Goal: Understand process/instructions: Learn about a topic

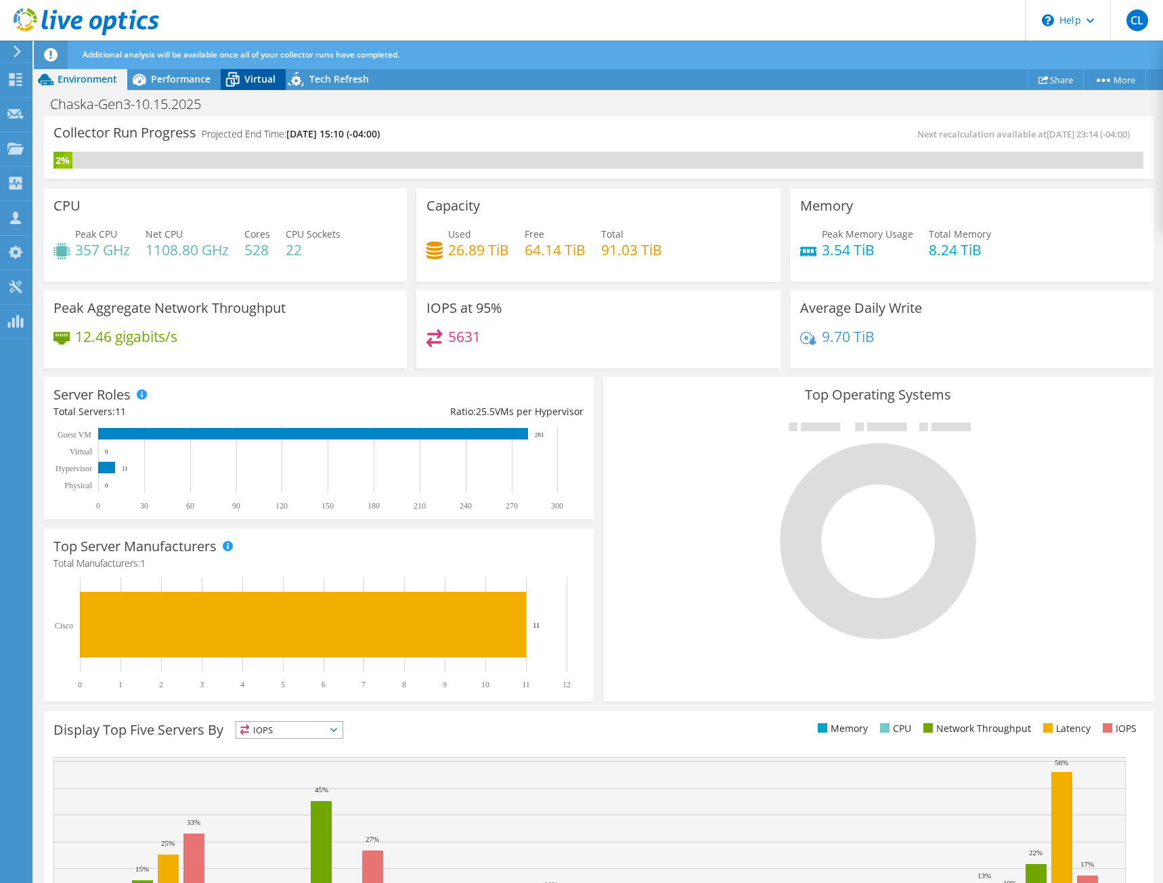
click at [234, 81] on icon at bounding box center [233, 80] width 24 height 24
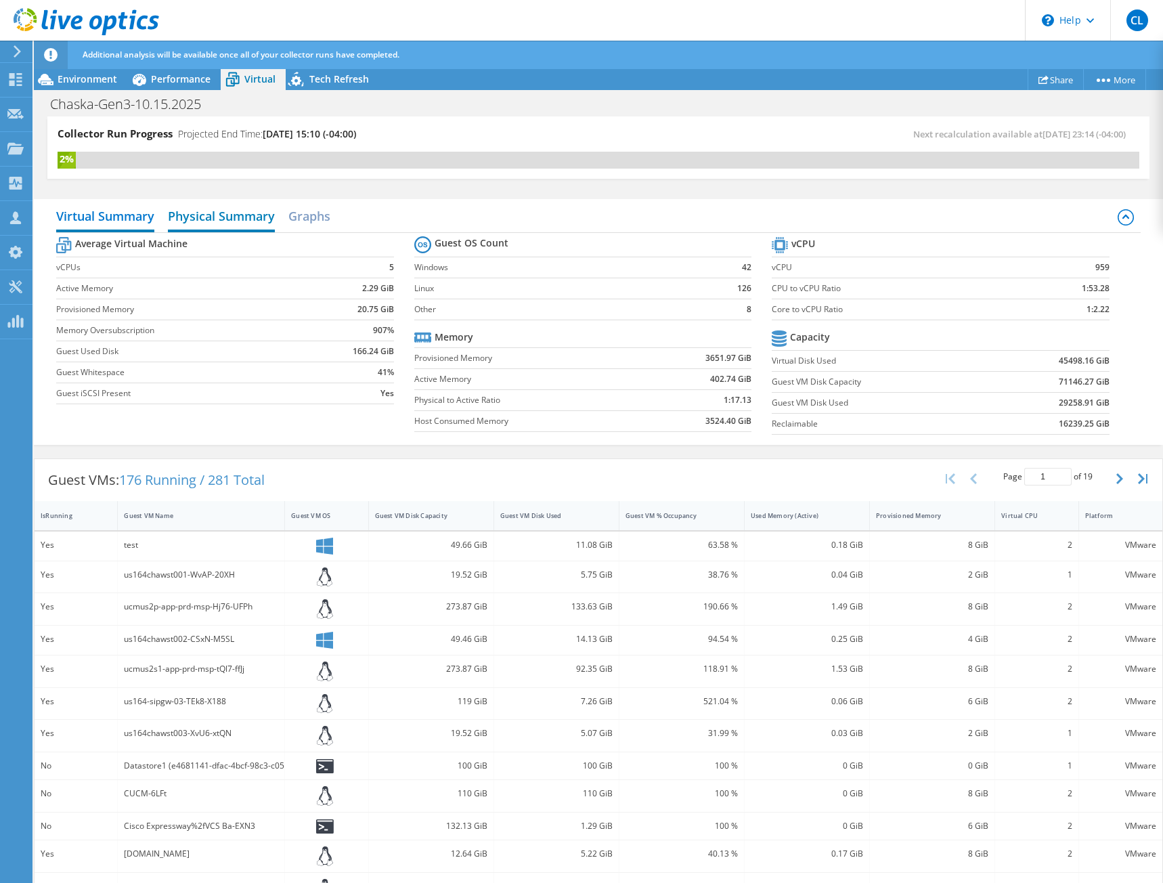
click at [272, 225] on h2 "Physical Summary" at bounding box center [221, 217] width 107 height 30
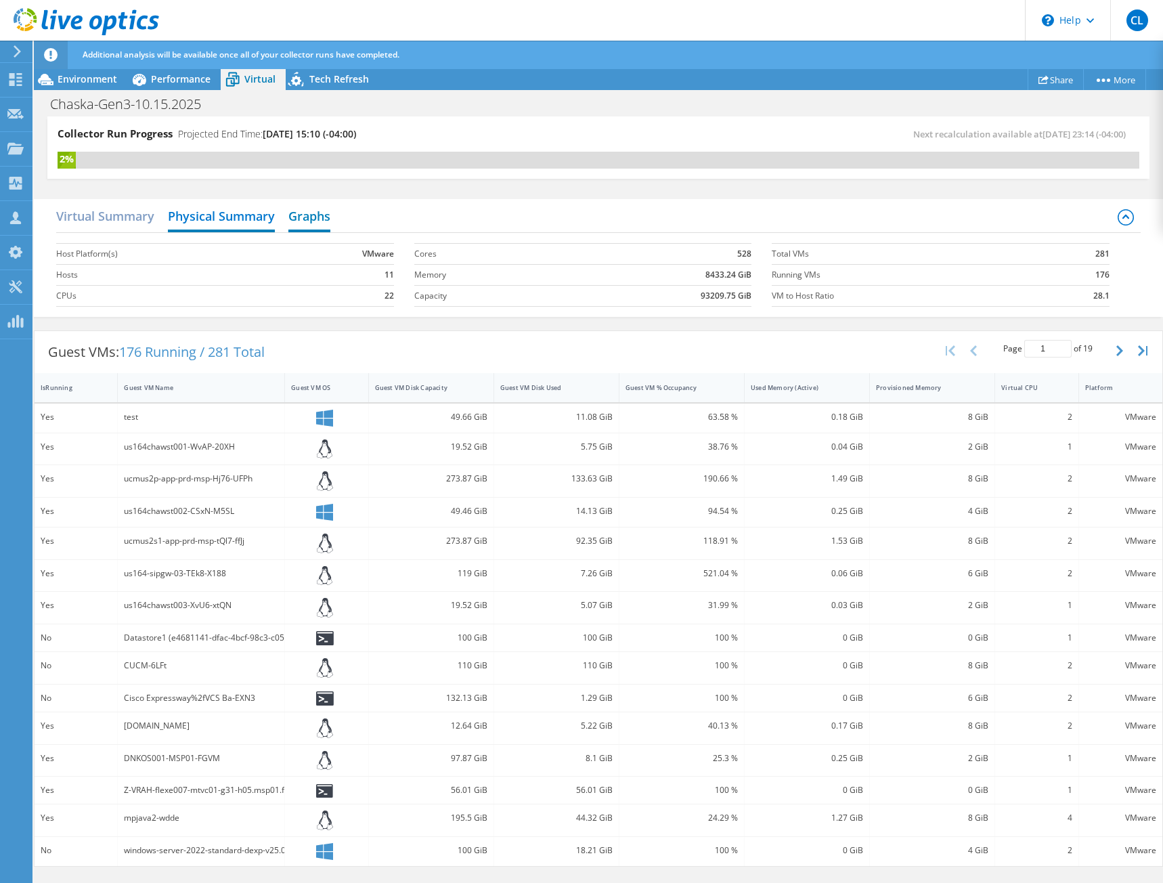
click at [311, 205] on h2 "Graphs" at bounding box center [309, 217] width 42 height 30
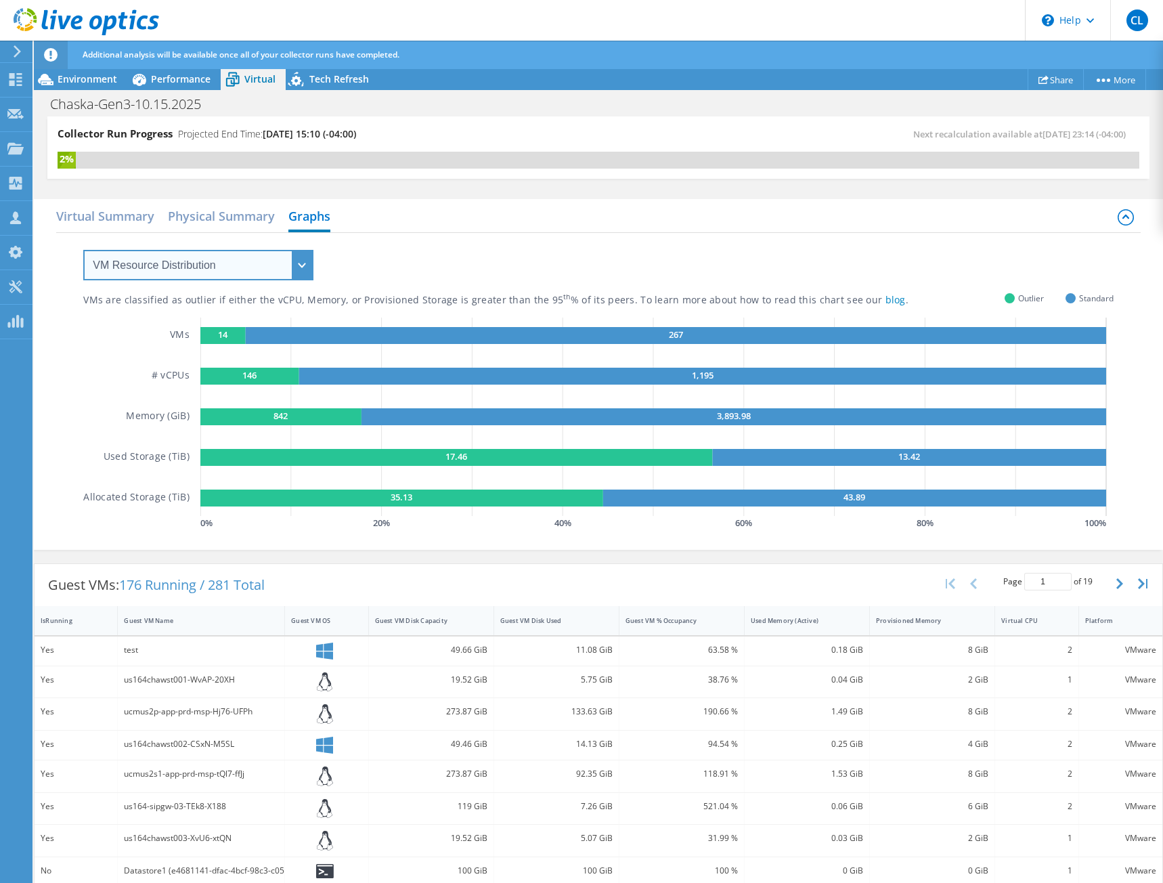
click at [223, 269] on select "VM Resource Distribution Provisioning Contrast Over Provisioning" at bounding box center [198, 265] width 230 height 30
select select "Over Provisioning"
click at [83, 250] on select "VM Resource Distribution Provisioning Contrast Over Provisioning" at bounding box center [198, 265] width 230 height 30
